Goal: Task Accomplishment & Management: Complete application form

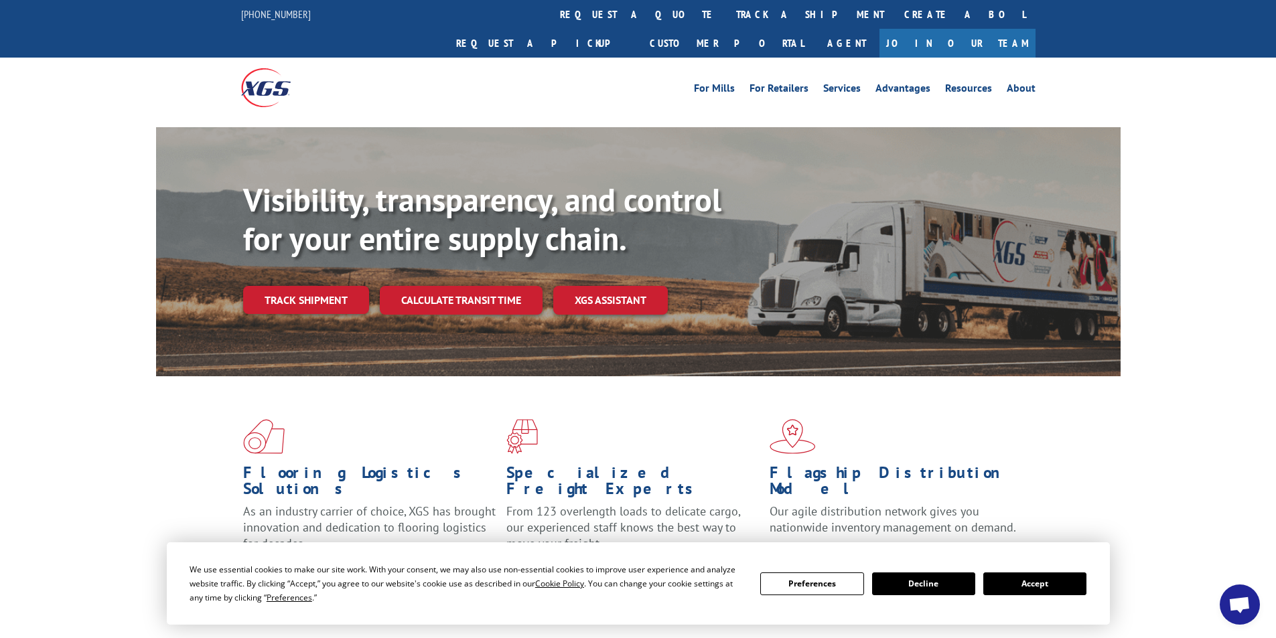
click at [992, 29] on link "Join Our Team" at bounding box center [957, 43] width 156 height 29
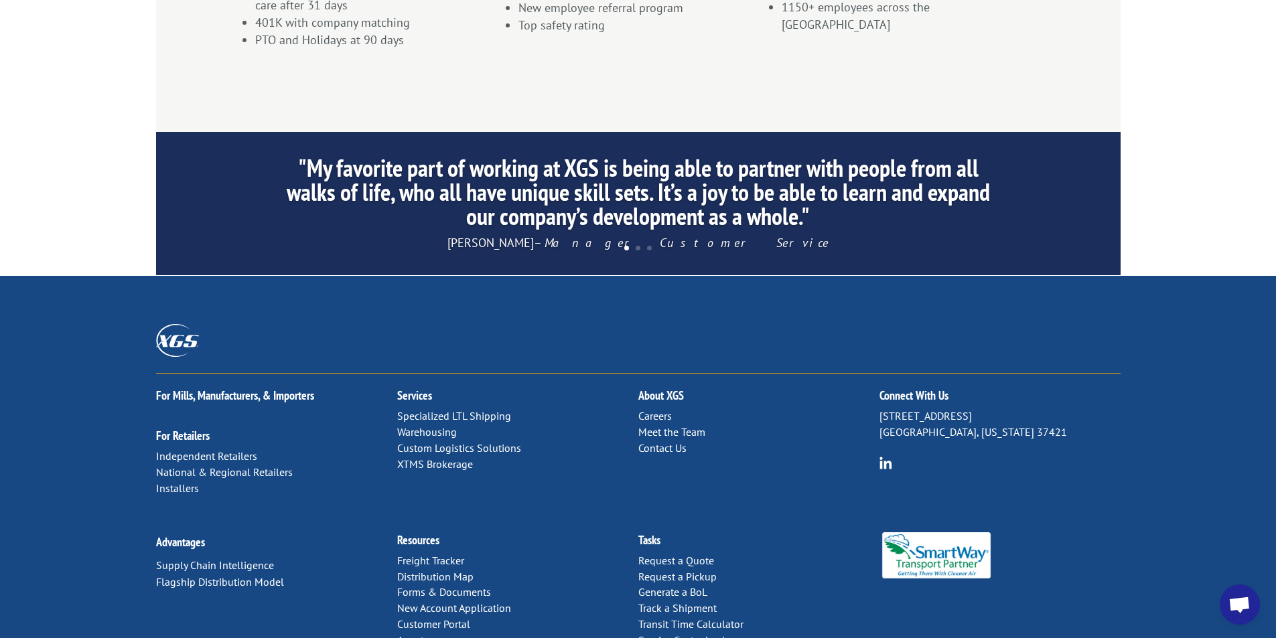
scroll to position [1222, 0]
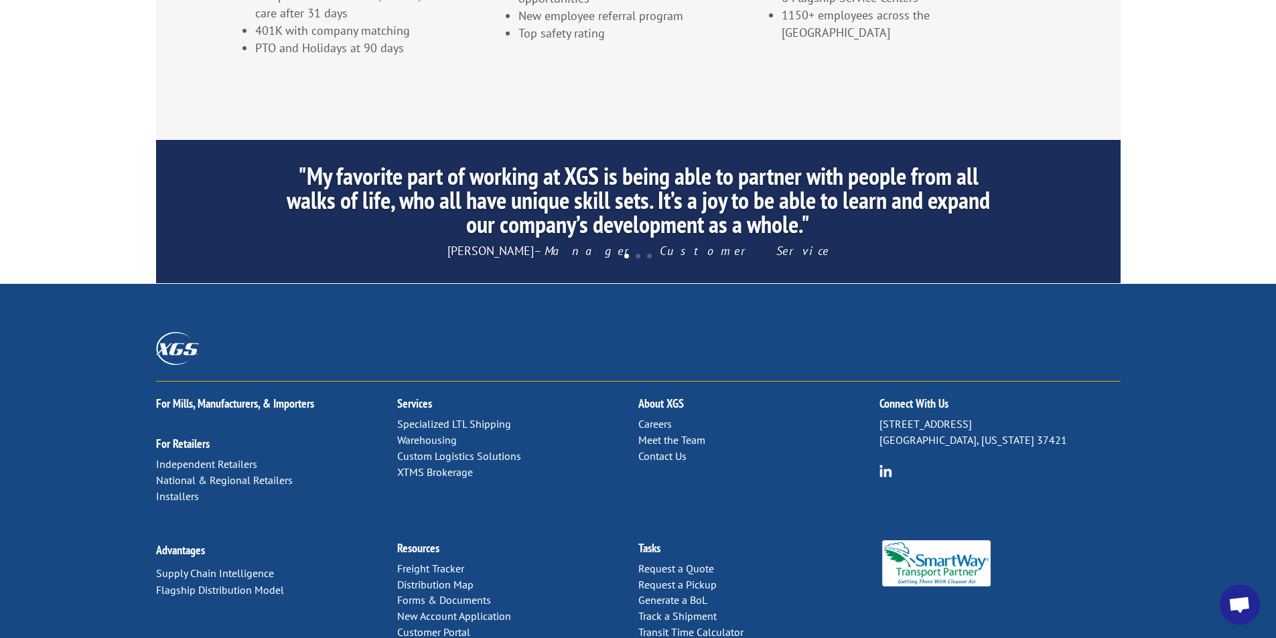
click at [658, 417] on link "Careers" at bounding box center [654, 423] width 33 height 13
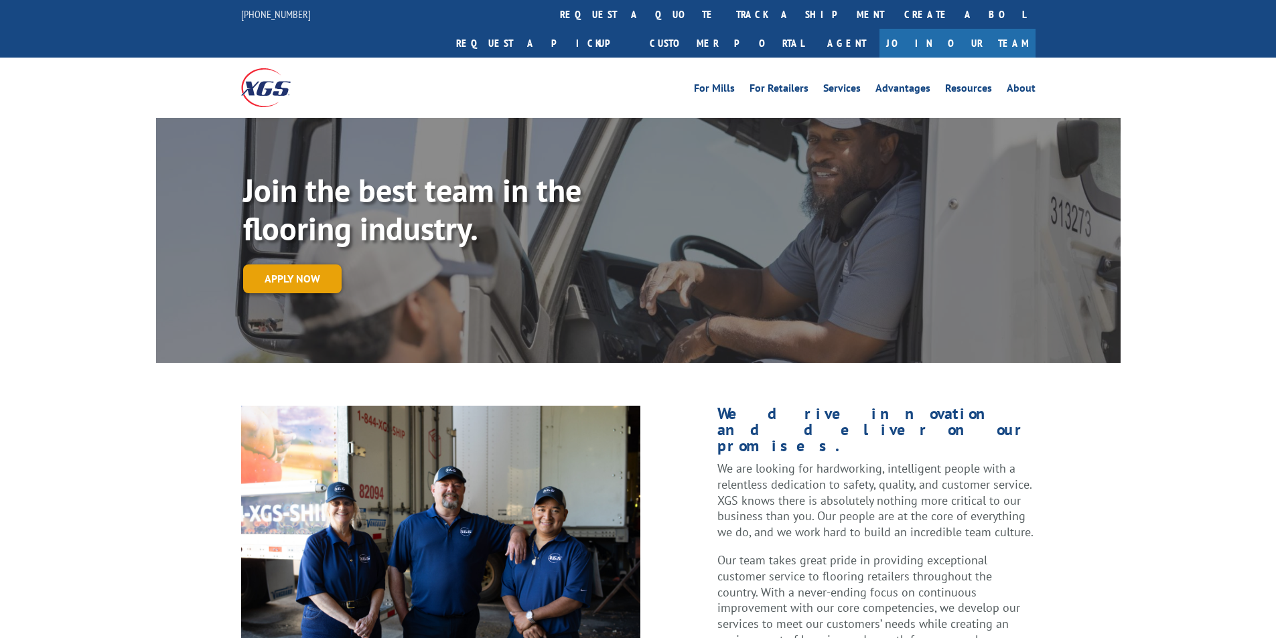
click at [305, 265] on link "Apply now" at bounding box center [292, 279] width 98 height 29
